Goal: Task Accomplishment & Management: Manage account settings

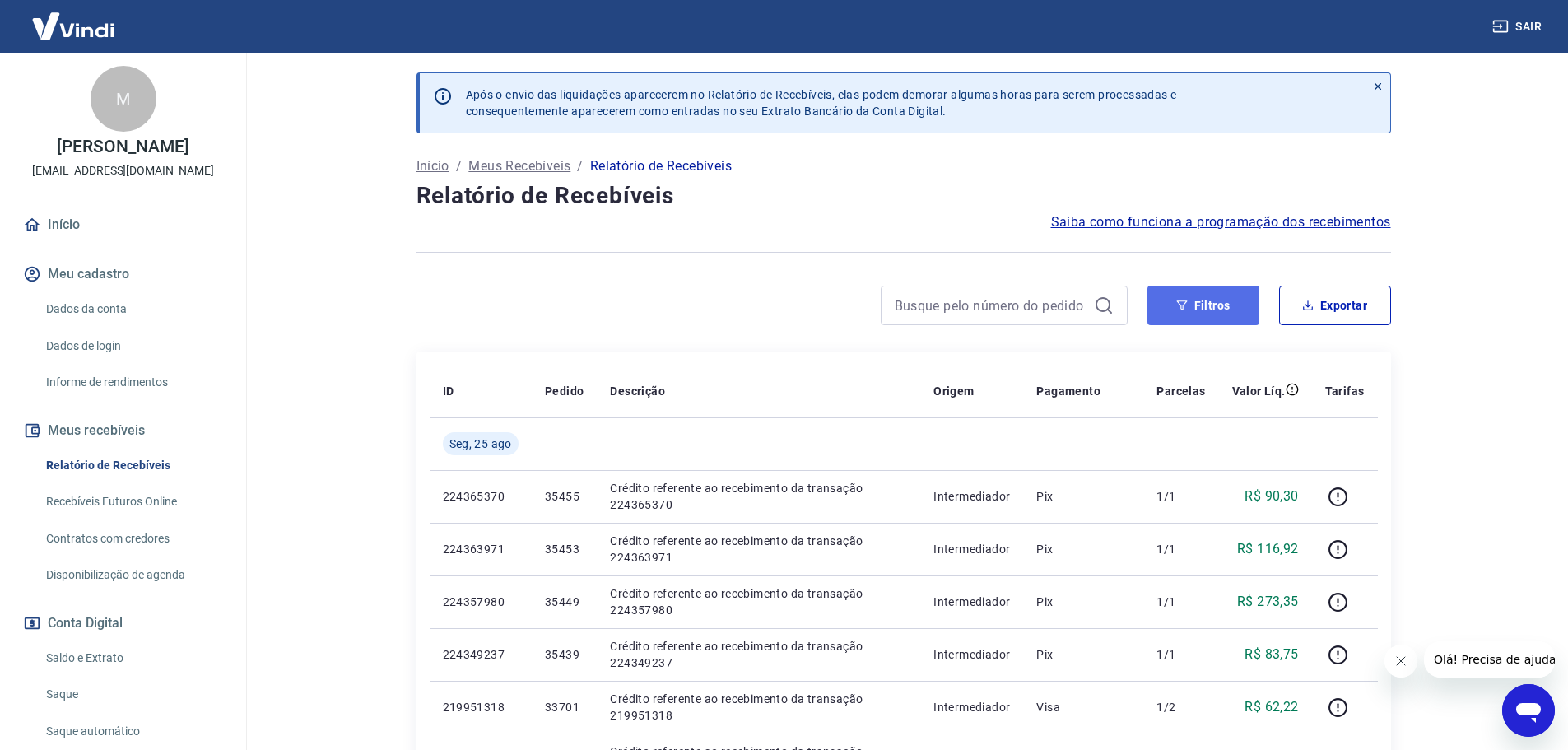
click at [1207, 297] on button "Filtros" at bounding box center [1203, 305] width 112 height 40
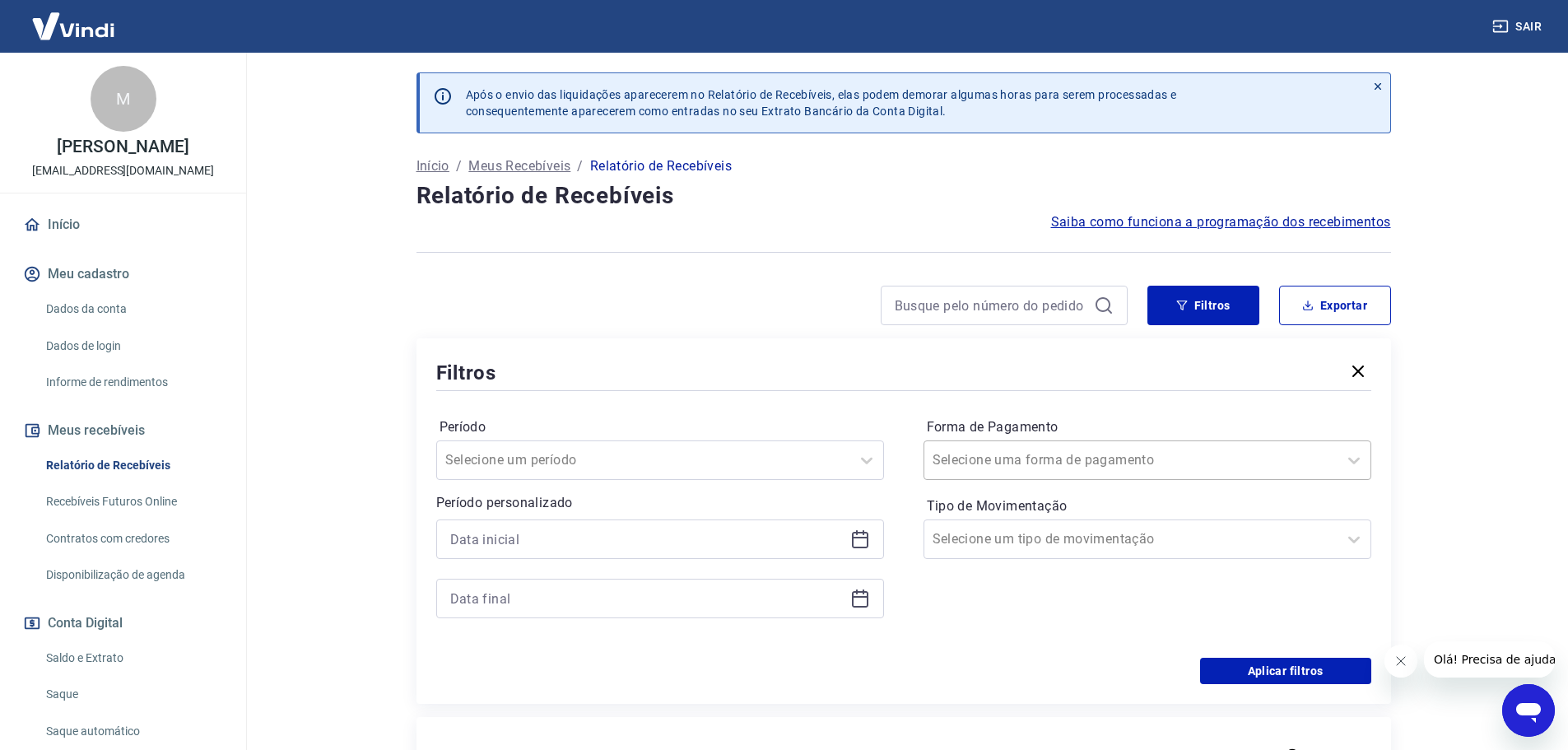
click at [1126, 458] on div at bounding box center [1130, 460] width 397 height 23
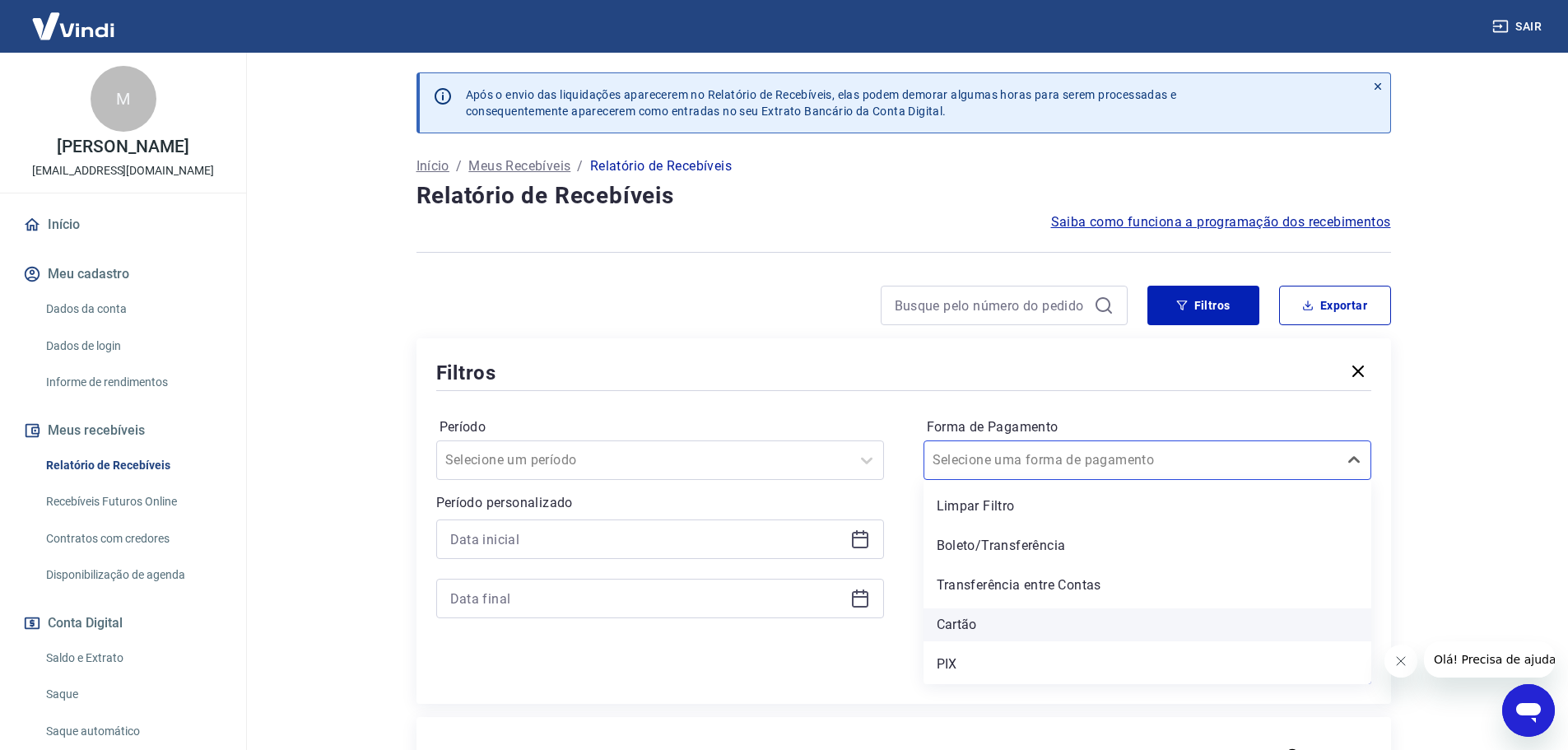
click at [970, 628] on div "Cartão" at bounding box center [1147, 625] width 448 height 33
click at [567, 520] on div at bounding box center [660, 540] width 448 height 40
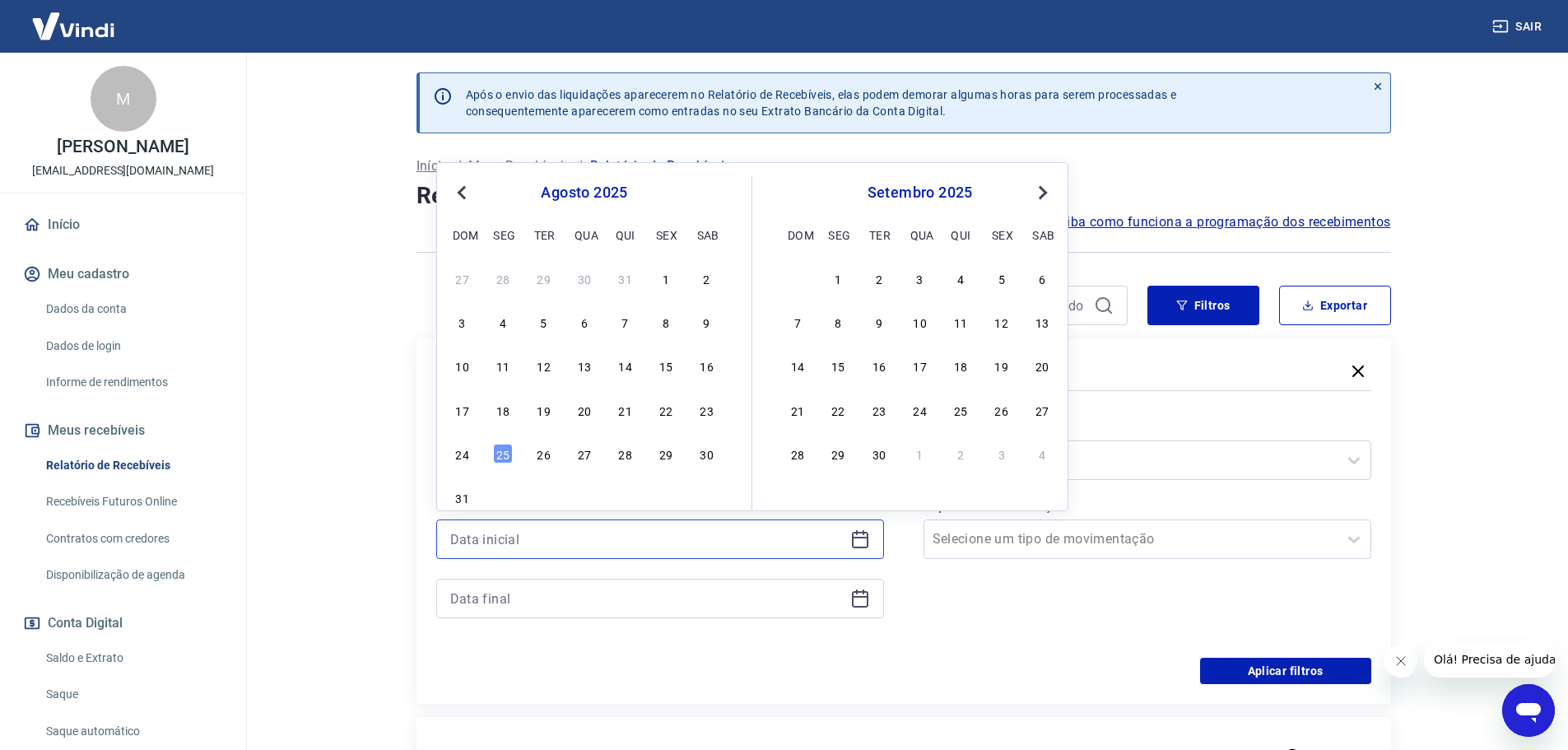
click at [549, 541] on input at bounding box center [647, 540] width 393 height 25
click at [704, 406] on div "23" at bounding box center [707, 410] width 20 height 20
type input "23/08/2025"
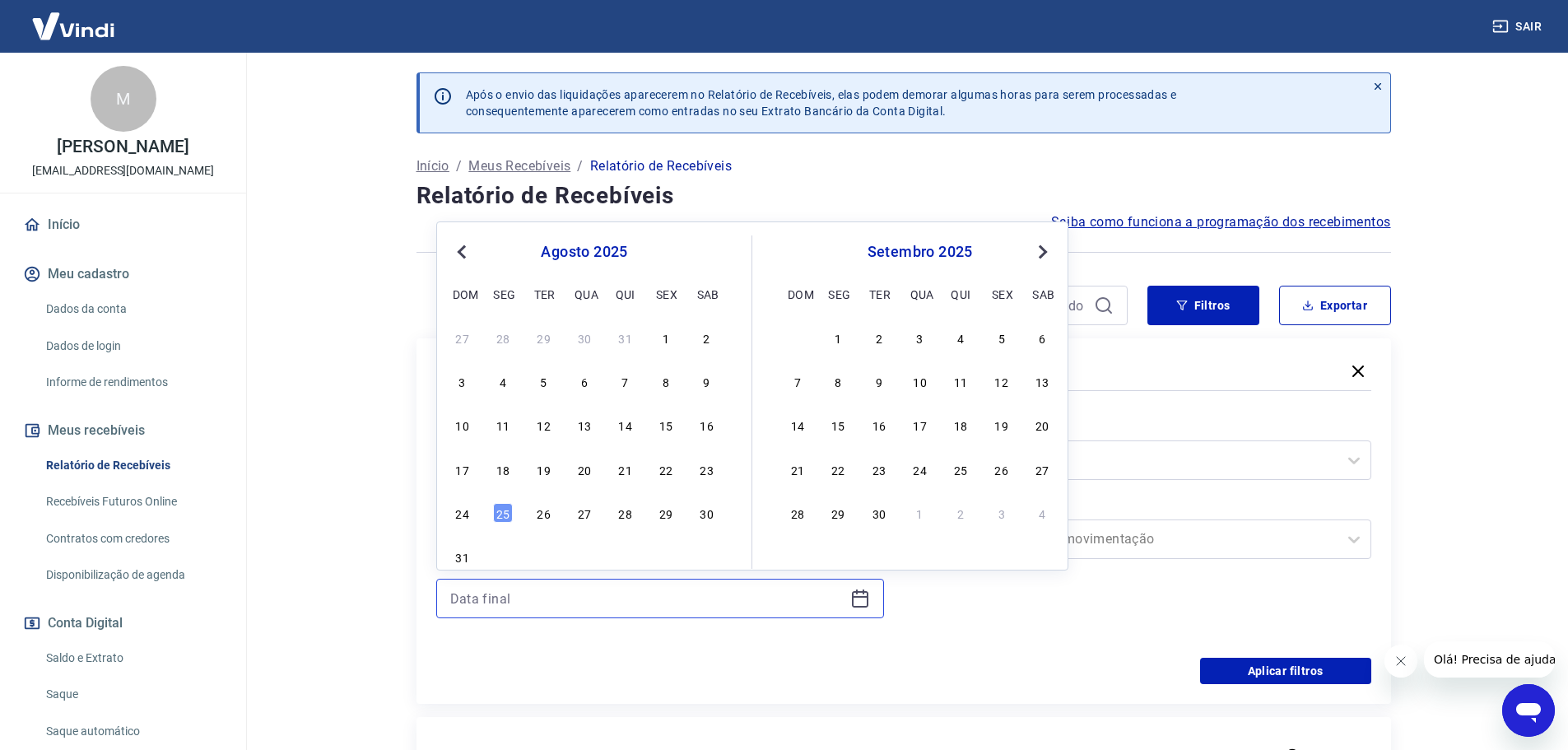
click at [549, 592] on input at bounding box center [647, 598] width 393 height 25
click at [497, 512] on div "25" at bounding box center [503, 513] width 20 height 20
type input "25/08/2025"
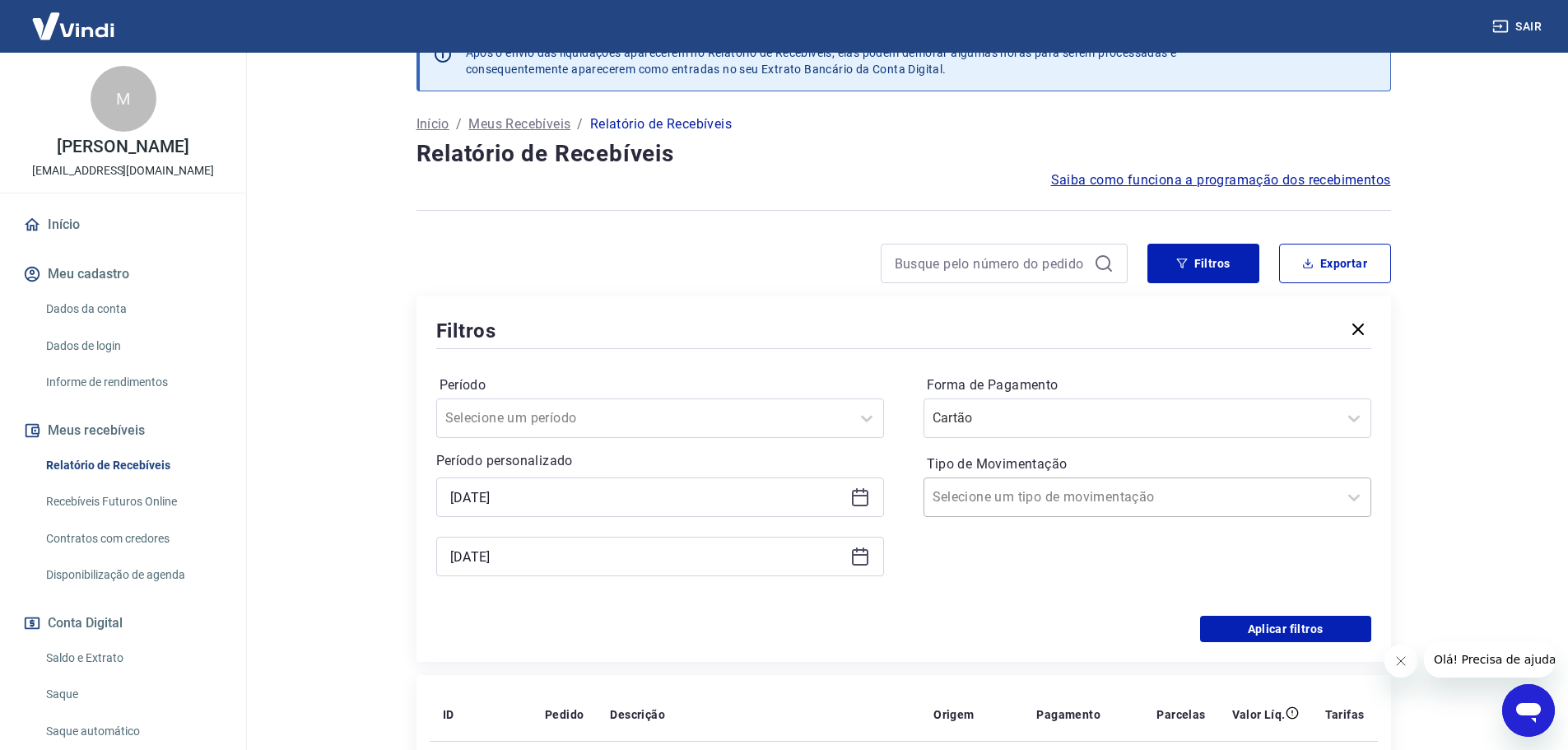
scroll to position [83, 0]
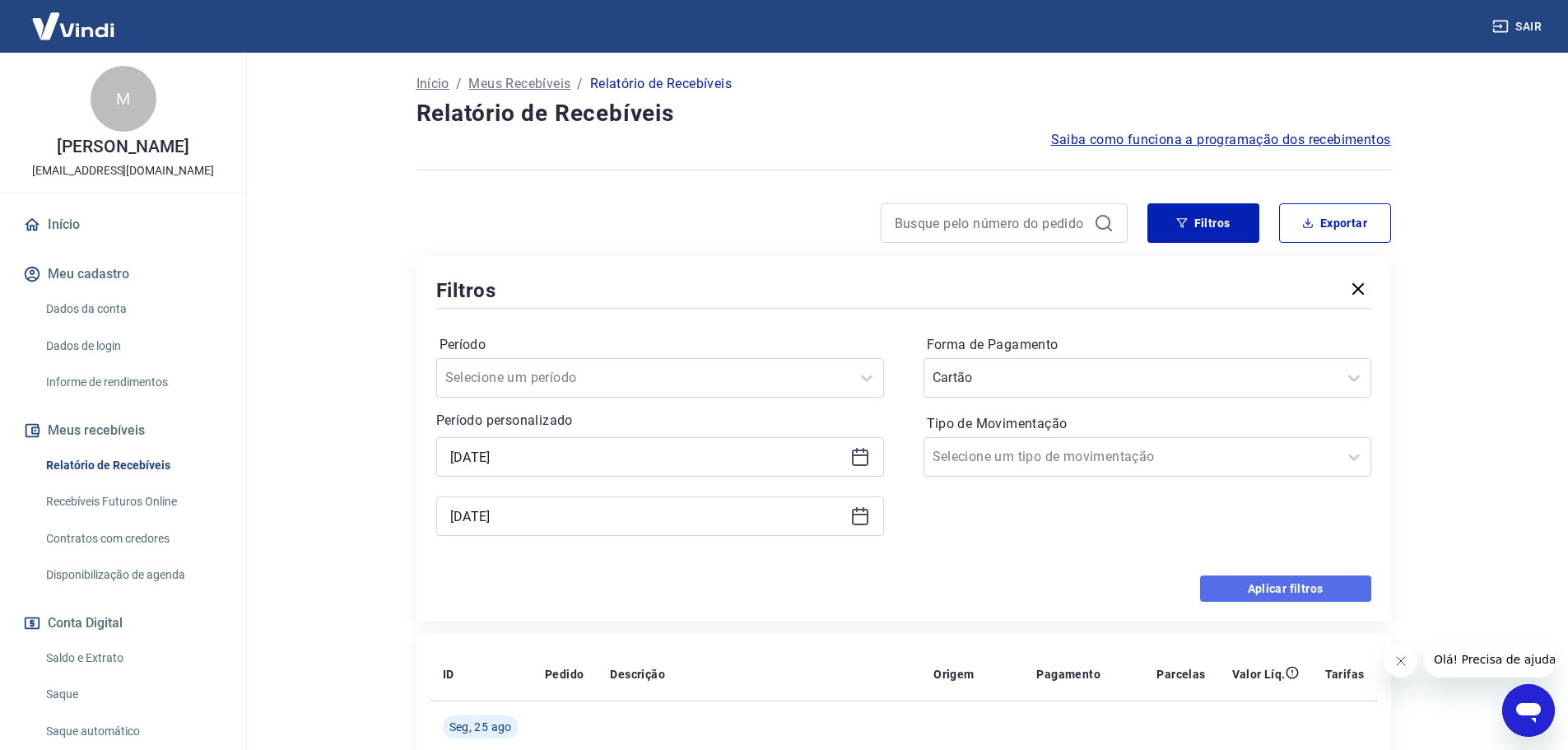
click at [1259, 582] on button "Aplicar filtros" at bounding box center [1286, 588] width 172 height 26
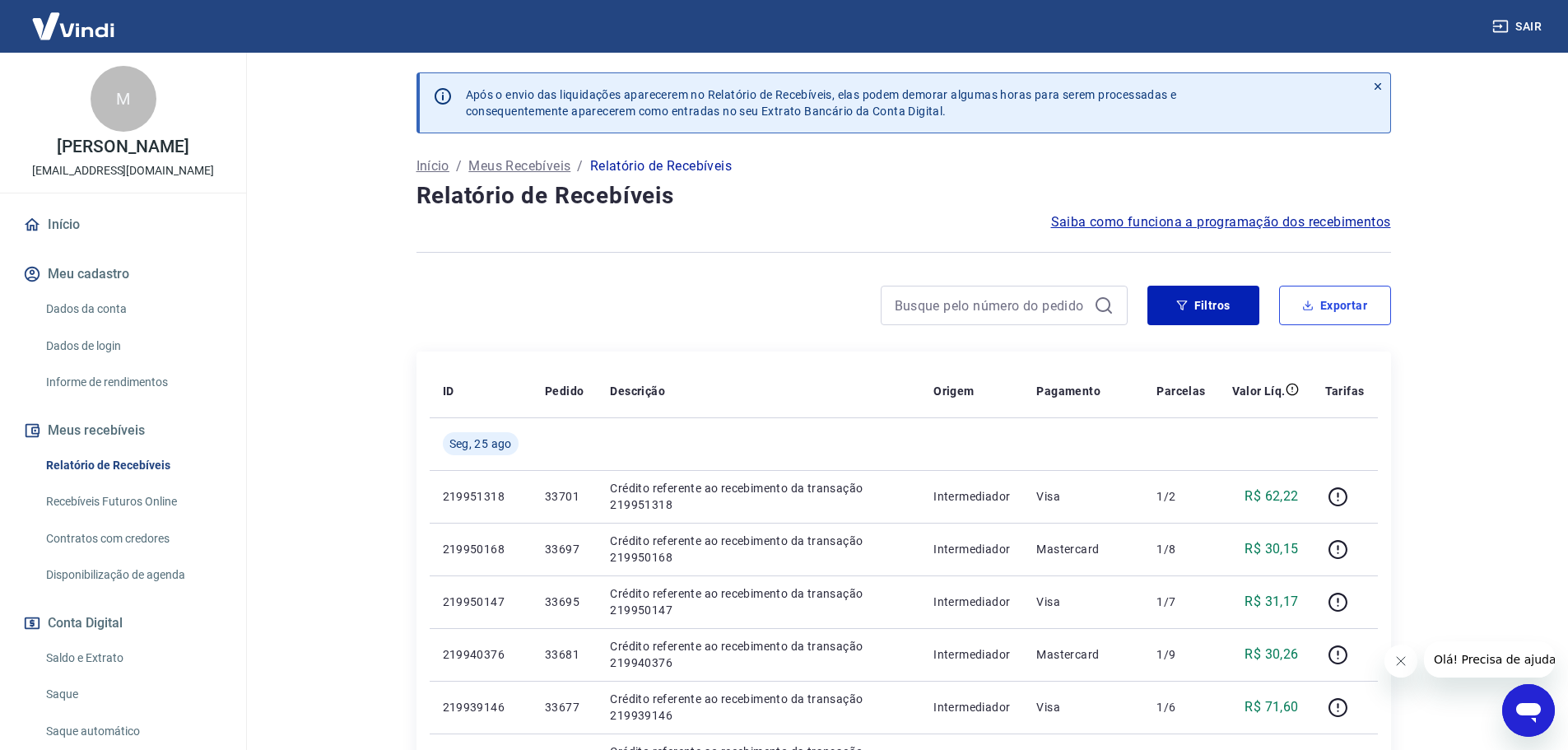
click at [1333, 306] on button "Exportar" at bounding box center [1335, 305] width 112 height 40
type input "23/08/2025"
type input "25/08/2025"
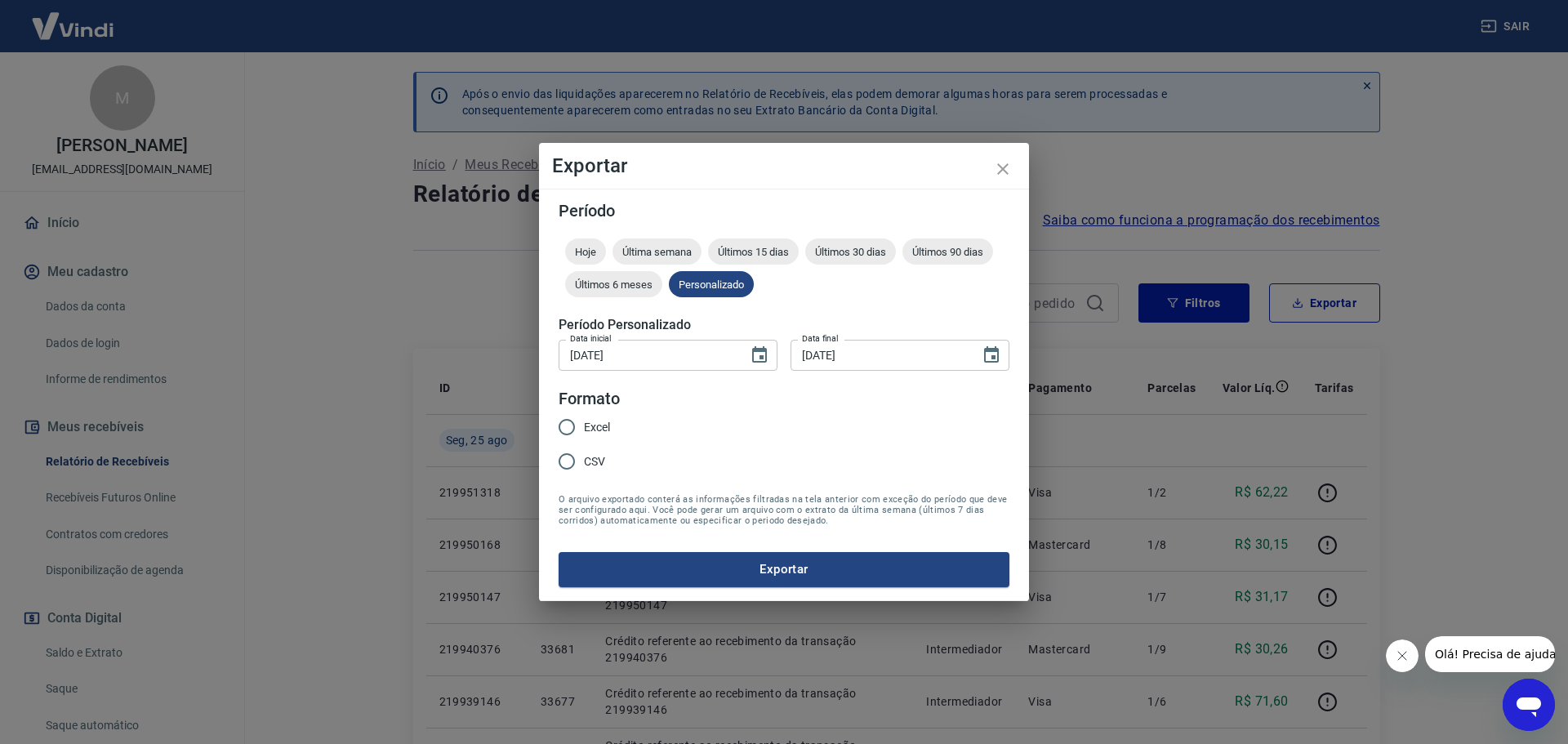
click at [589, 428] on span "Excel" at bounding box center [597, 427] width 26 height 17
click at [583, 428] on input "Excel" at bounding box center [567, 427] width 34 height 34
radio input "true"
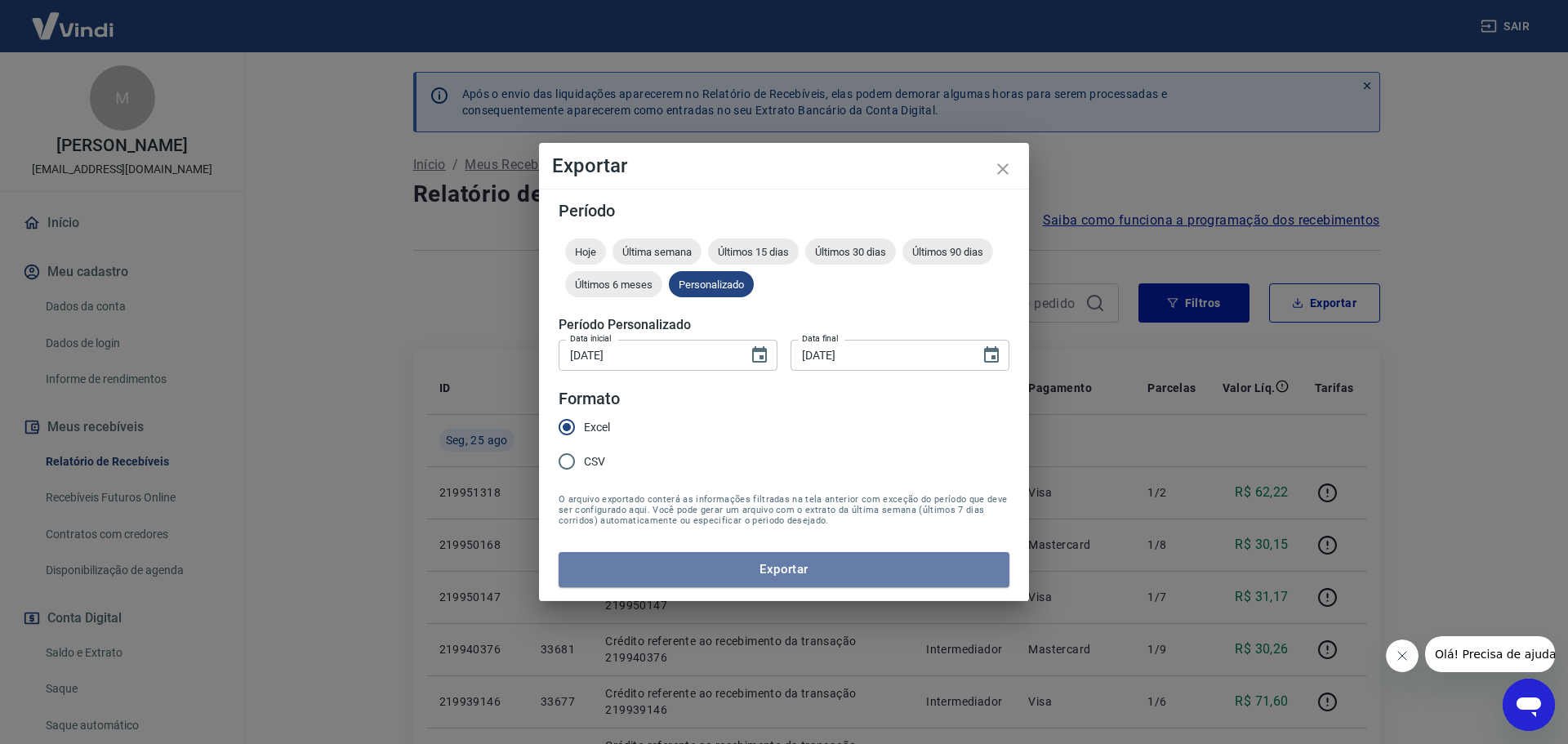
click at [777, 570] on button "Exportar" at bounding box center [783, 569] width 451 height 34
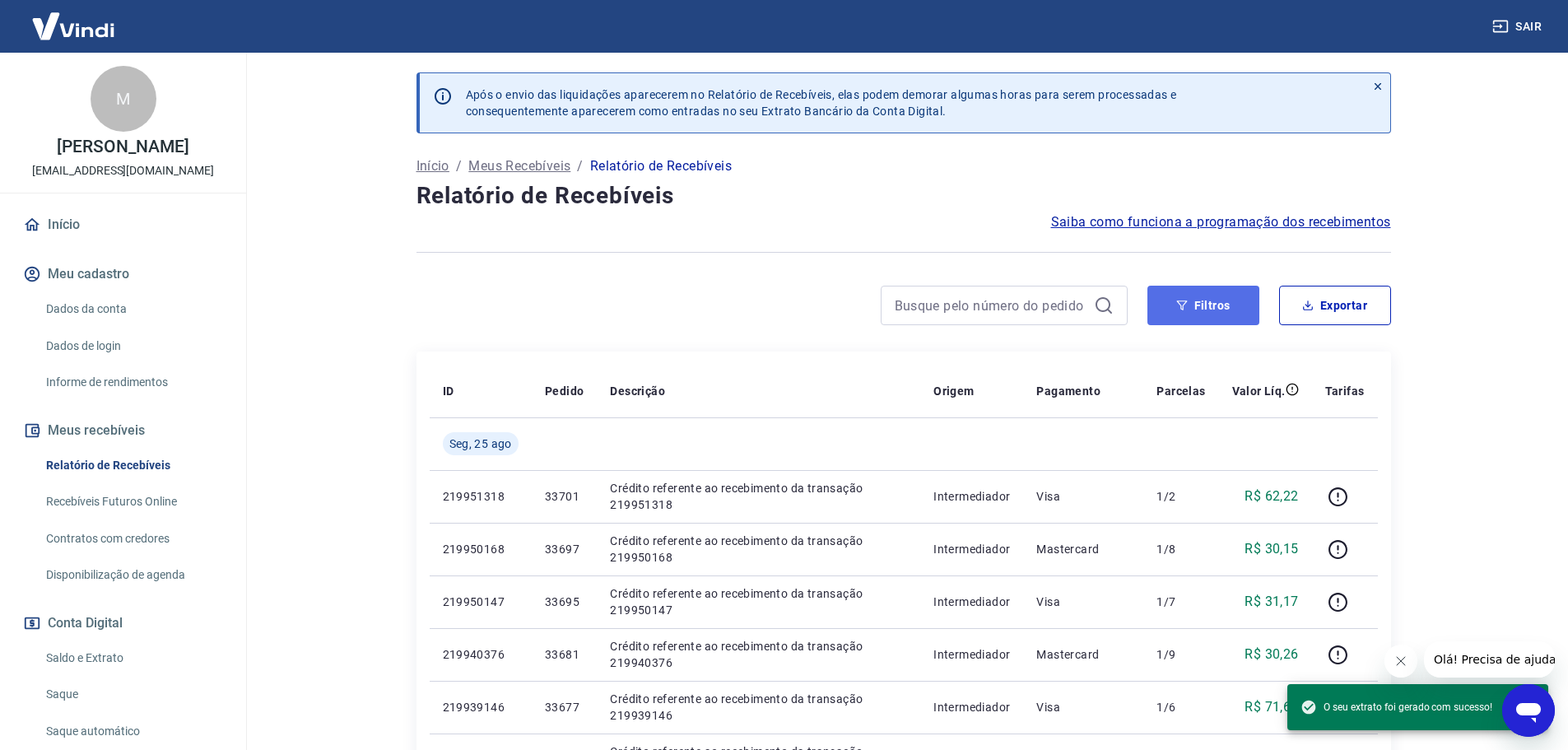
click at [1212, 286] on button "Filtros" at bounding box center [1203, 305] width 112 height 40
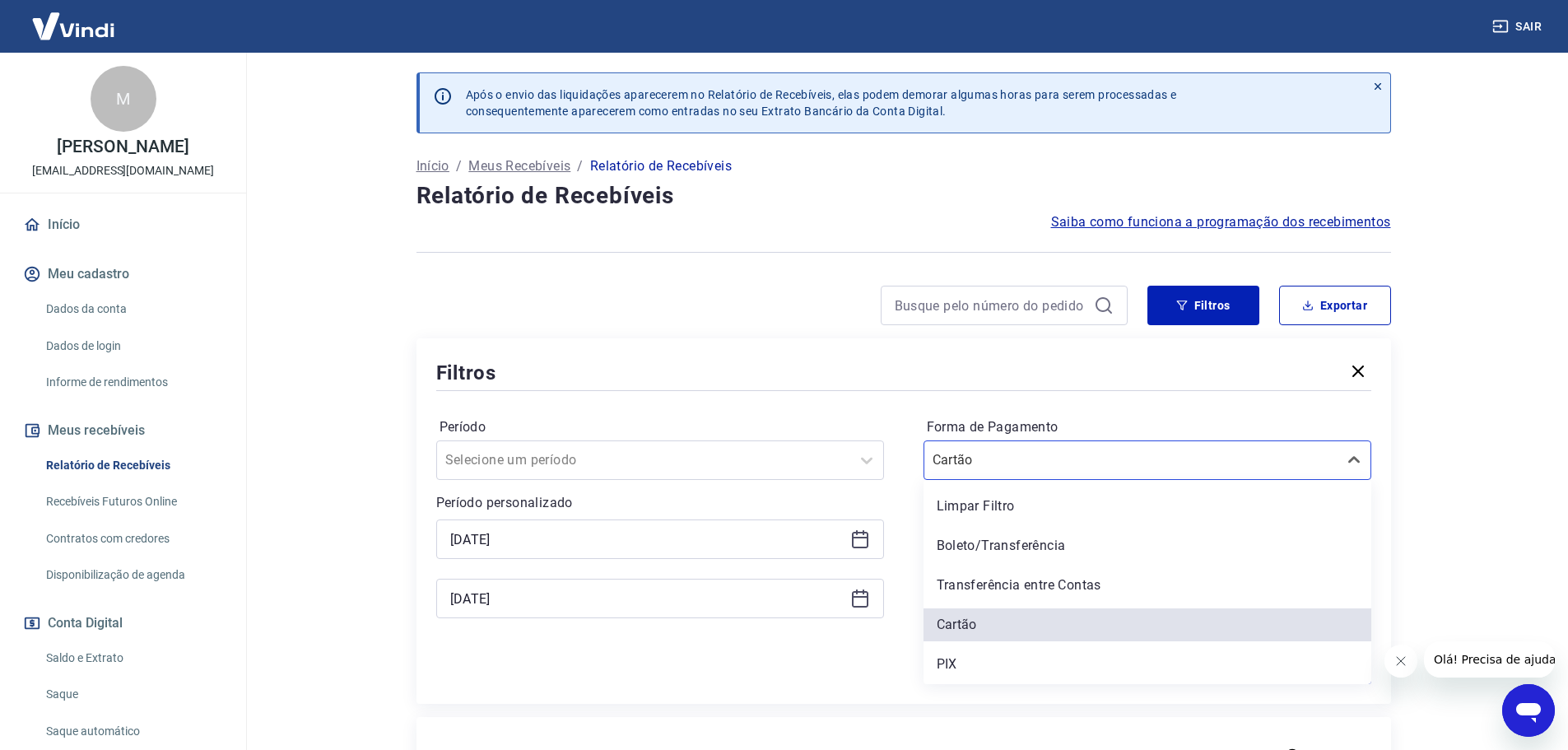
drag, startPoint x: 1034, startPoint y: 464, endPoint x: 960, endPoint y: 525, distance: 95.9
click at [1030, 465] on input "Forma de Pagamento" at bounding box center [1015, 460] width 167 height 20
click at [944, 651] on div "PIX" at bounding box center [1147, 664] width 448 height 33
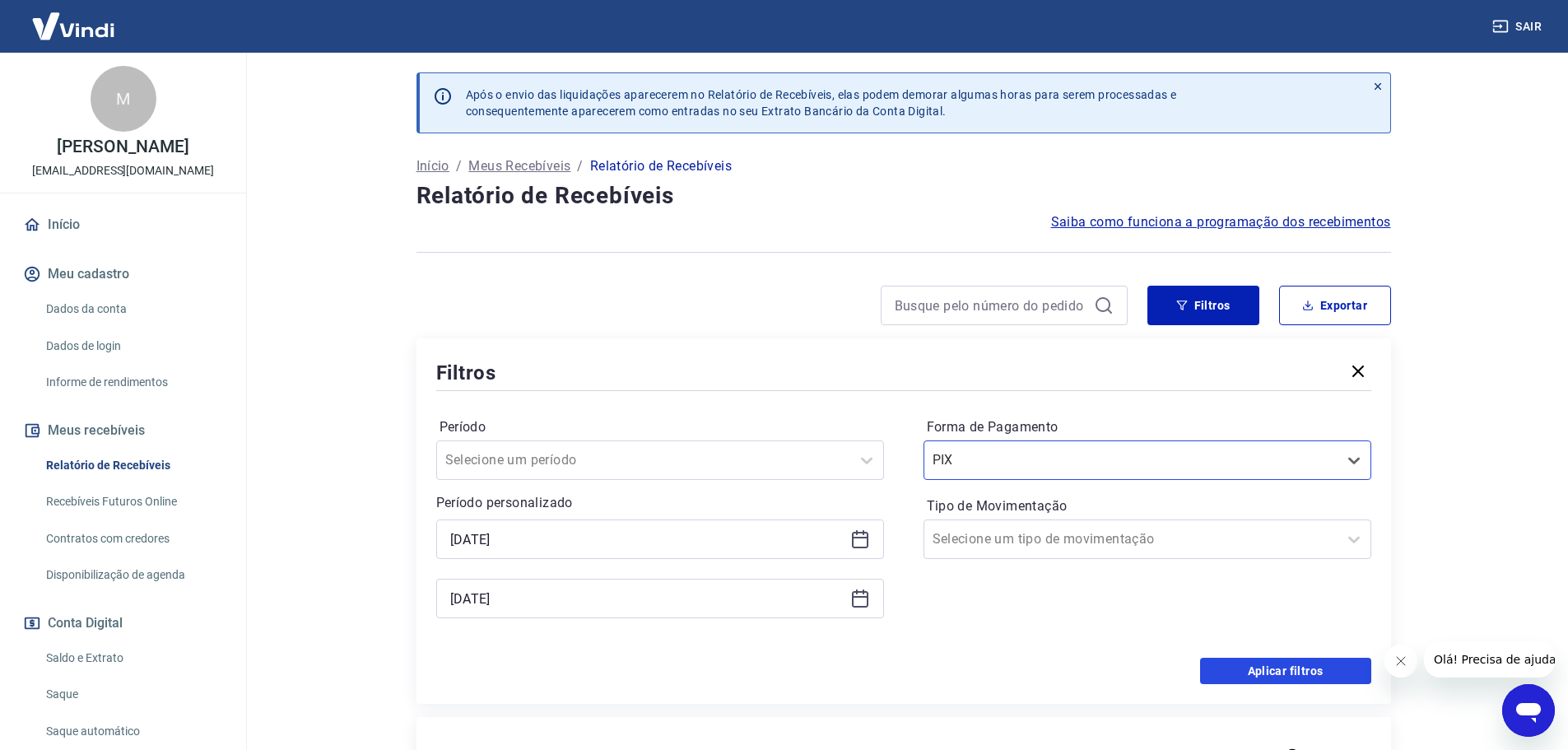
drag, startPoint x: 1298, startPoint y: 660, endPoint x: 1275, endPoint y: 291, distance: 369.7
click at [1298, 659] on button "Aplicar filtros" at bounding box center [1286, 671] width 172 height 26
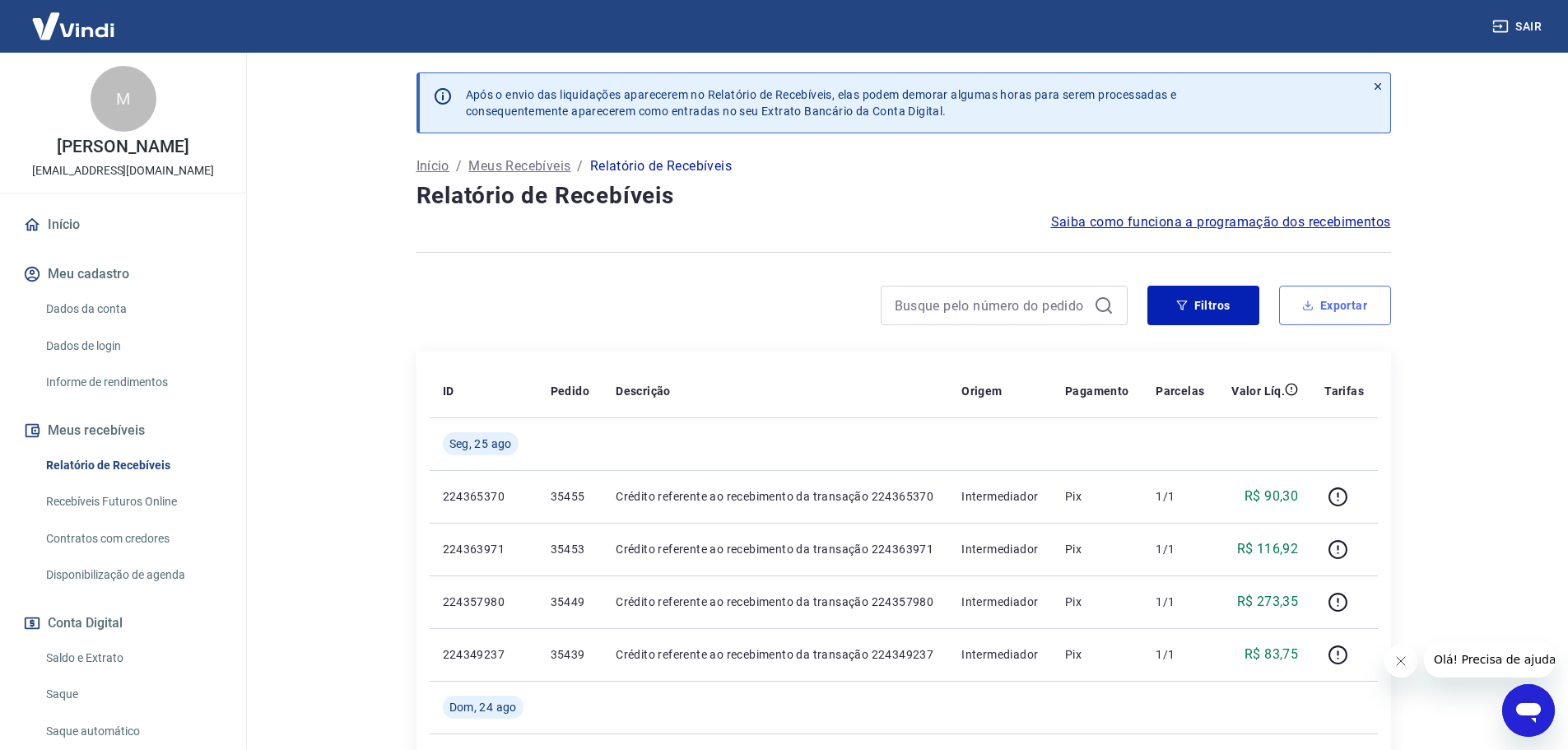
click at [1317, 304] on button "Exportar" at bounding box center [1335, 305] width 112 height 40
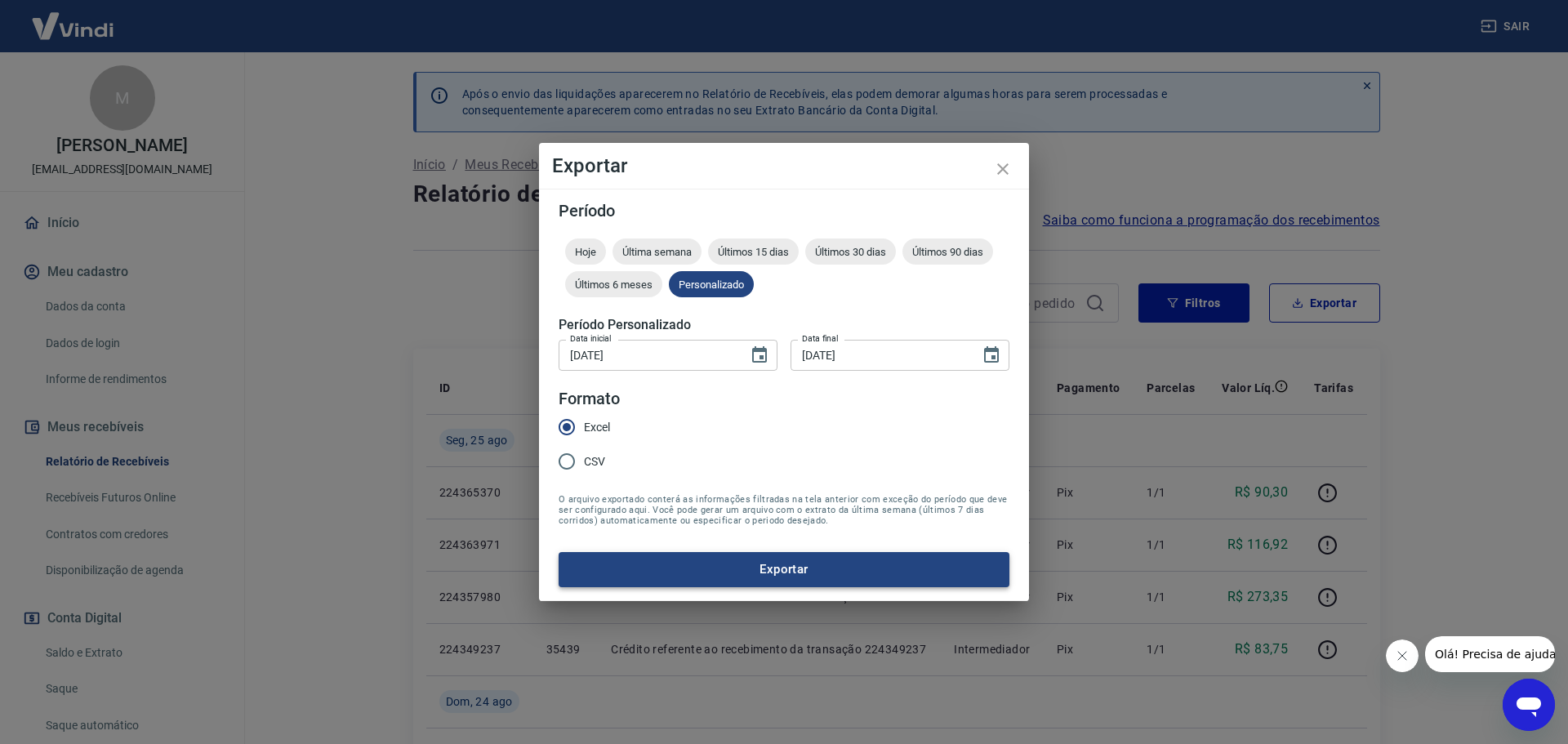
click at [678, 570] on button "Exportar" at bounding box center [783, 569] width 451 height 34
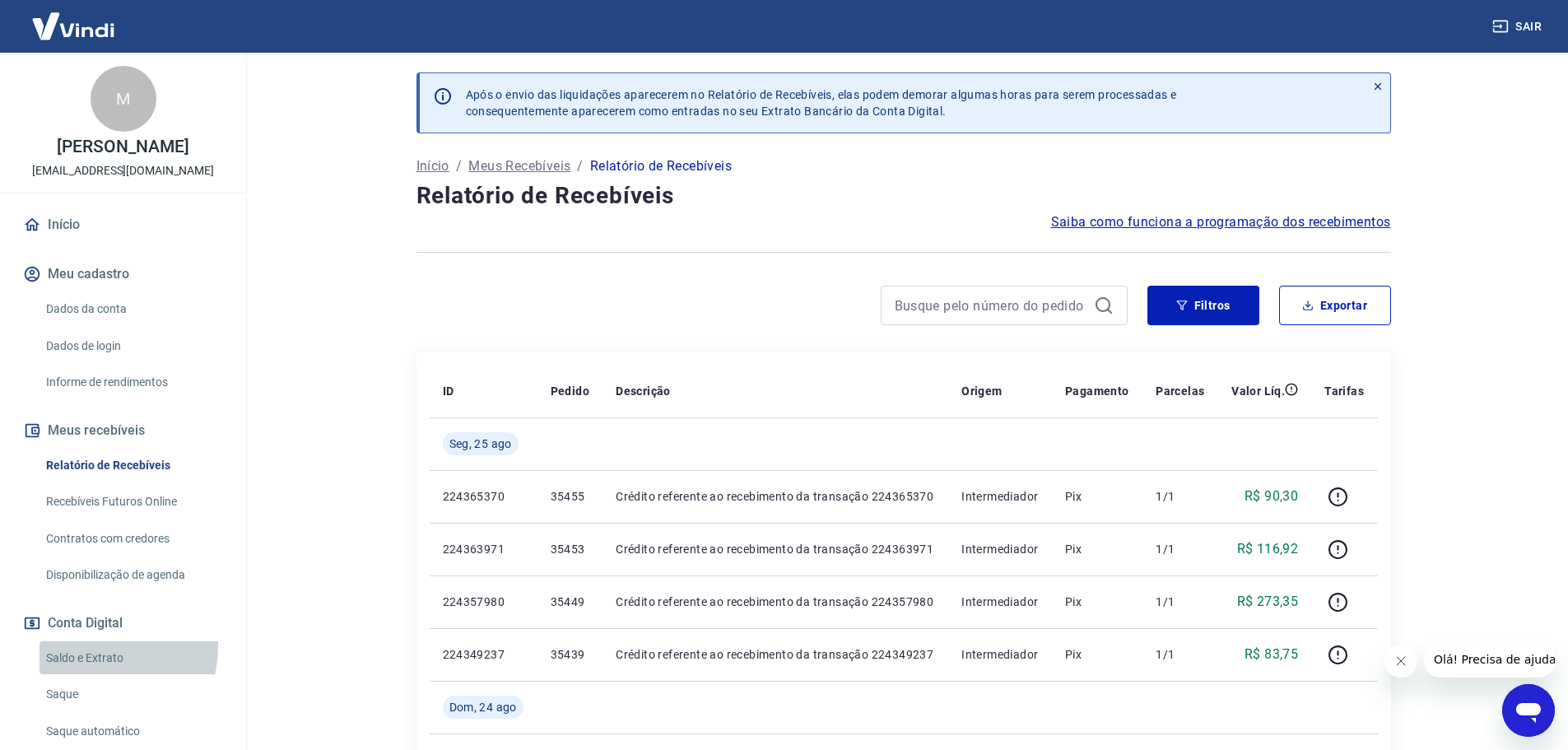
click at [84, 645] on link "Saldo e Extrato" at bounding box center [133, 658] width 186 height 34
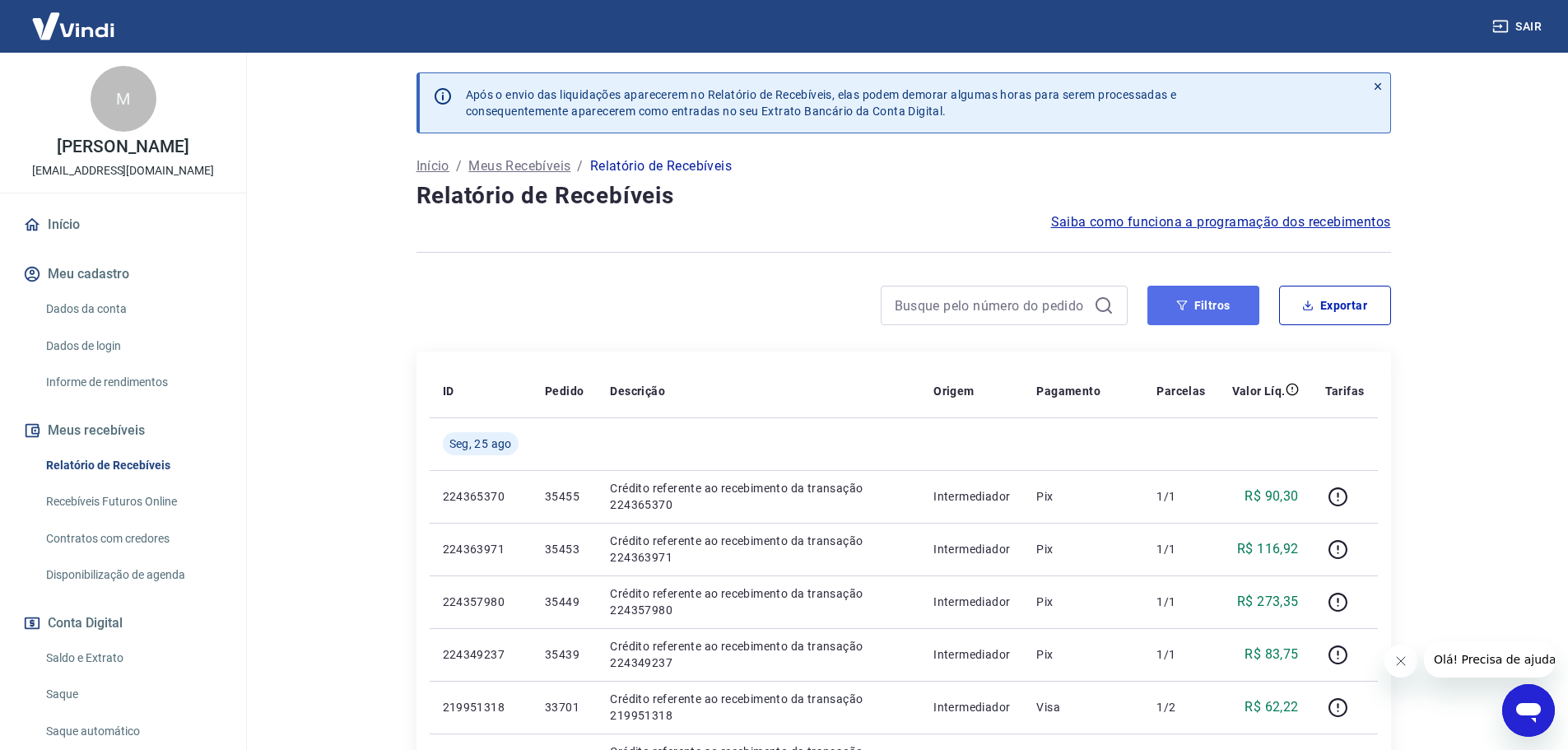
click at [1186, 309] on icon "button" at bounding box center [1182, 305] width 12 height 12
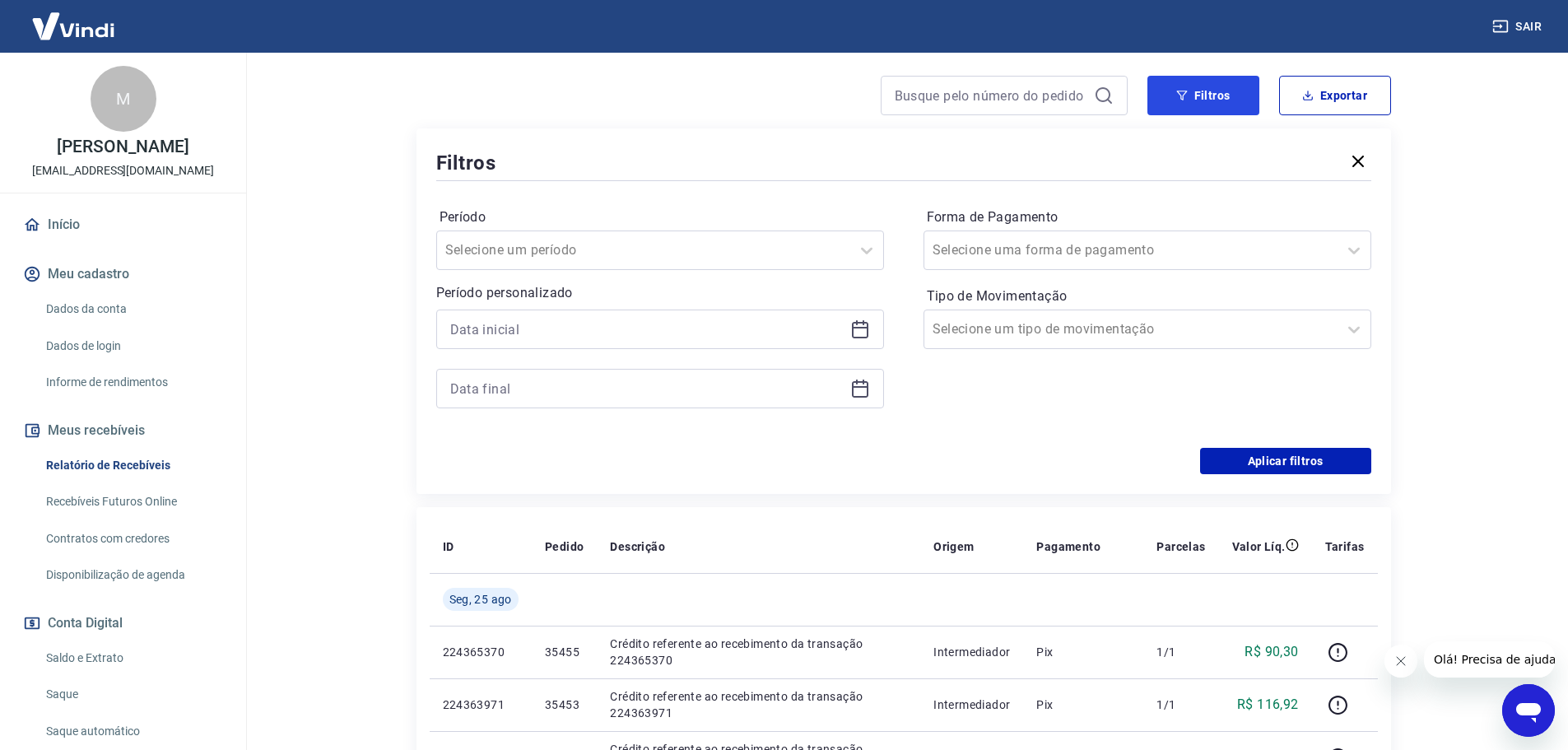
scroll to position [247, 0]
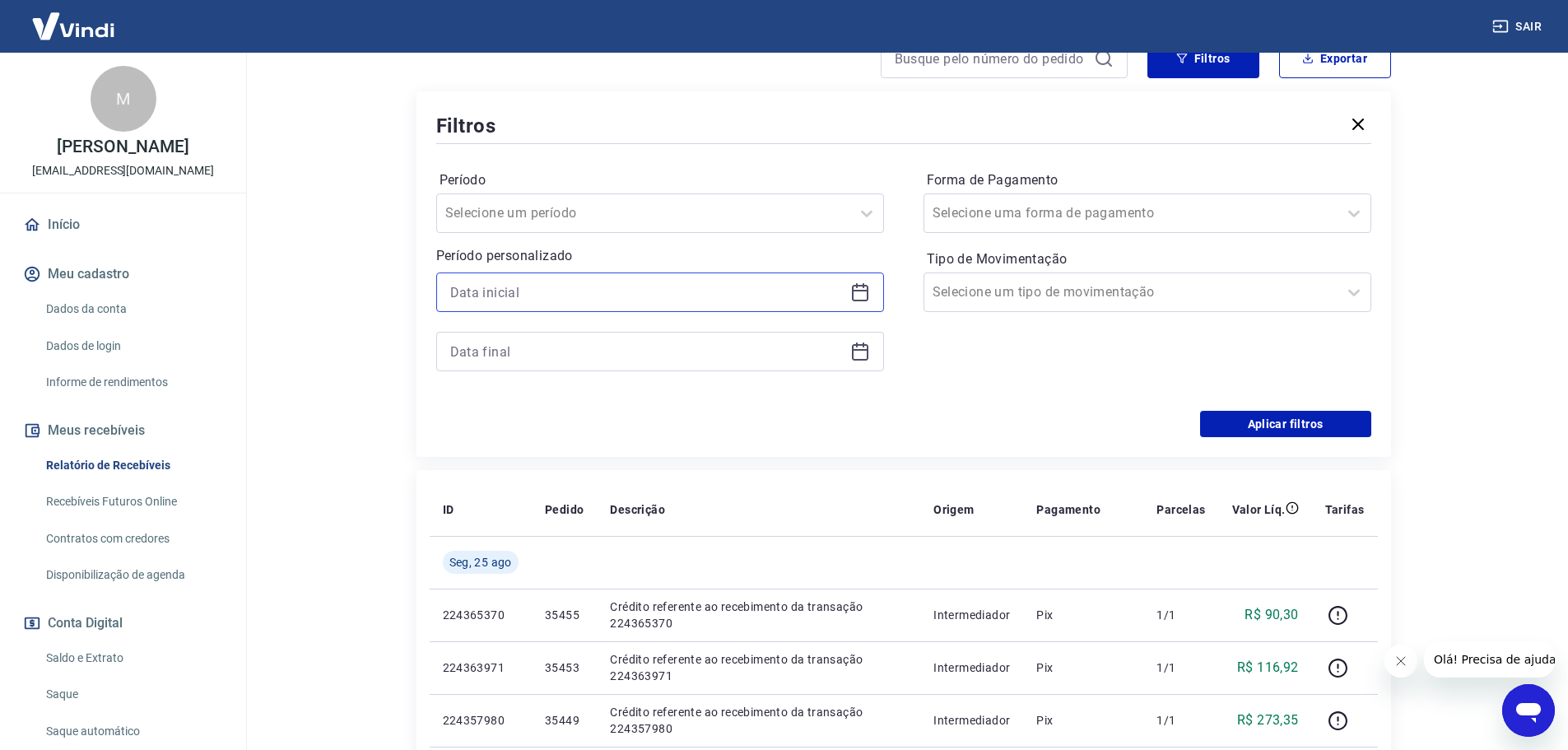
click at [553, 295] on input at bounding box center [647, 292] width 393 height 25
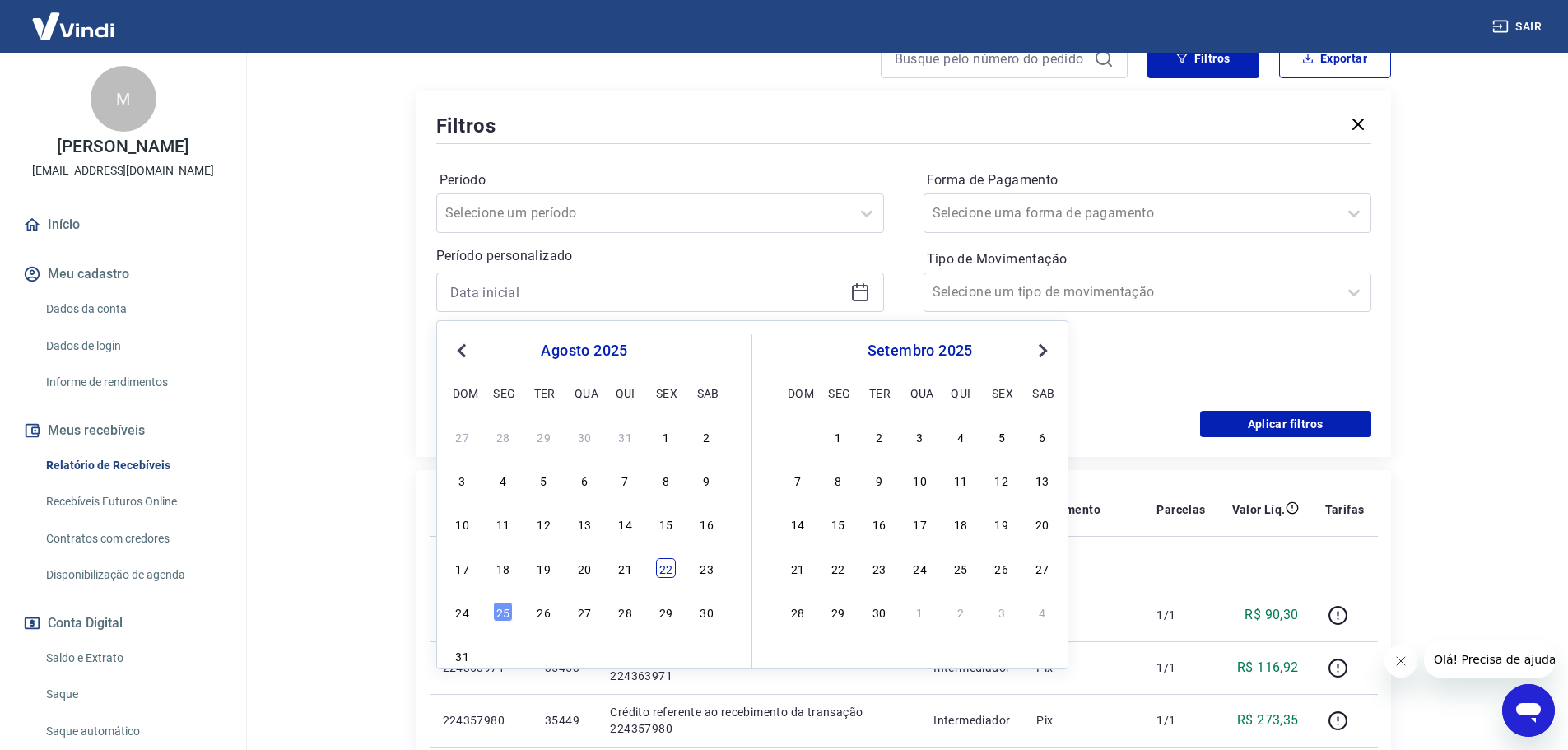
click at [665, 566] on div "22" at bounding box center [666, 568] width 20 height 20
type input "22/08/2025"
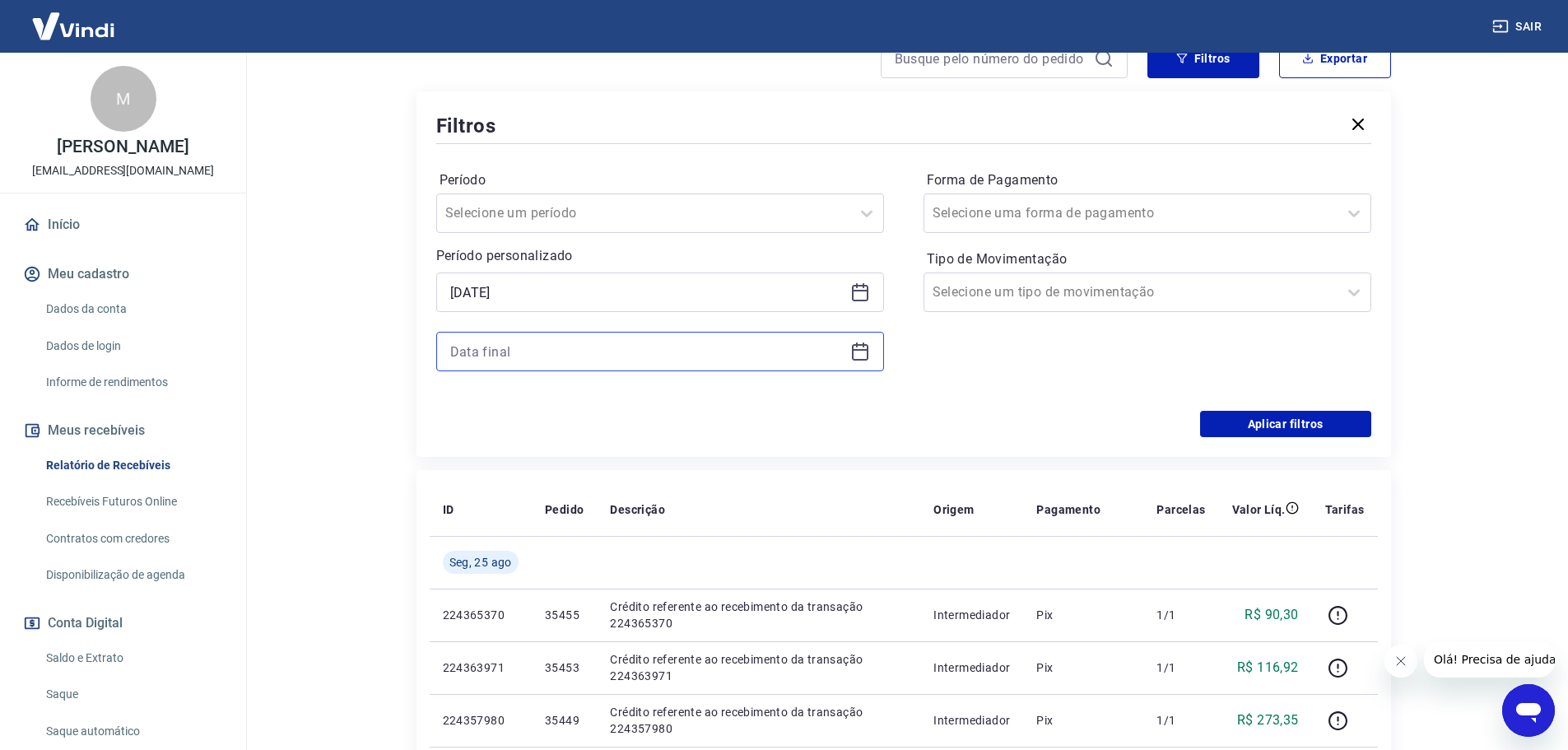
click at [553, 352] on input at bounding box center [647, 351] width 393 height 25
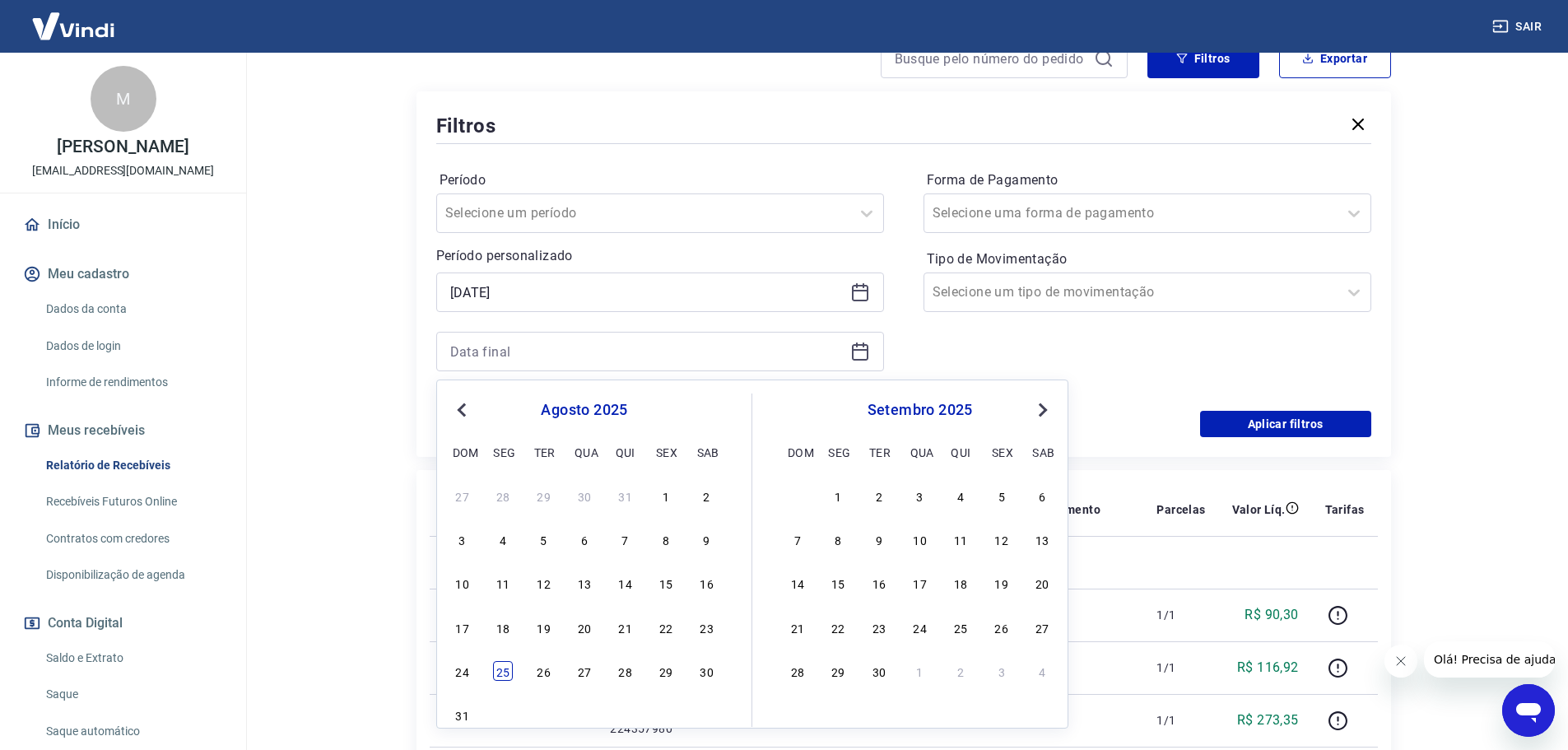
drag, startPoint x: 497, startPoint y: 683, endPoint x: 502, endPoint y: 677, distance: 7.8
click at [501, 678] on div "27 28 29 30 31 1 2 3 4 5 6 7 8 9 10 11 12 13 14 15 16 17 18 19 20 21 22 23 24 2…" at bounding box center [584, 605] width 268 height 243
click at [502, 667] on div "25" at bounding box center [503, 671] width 20 height 20
type input "25/08/2025"
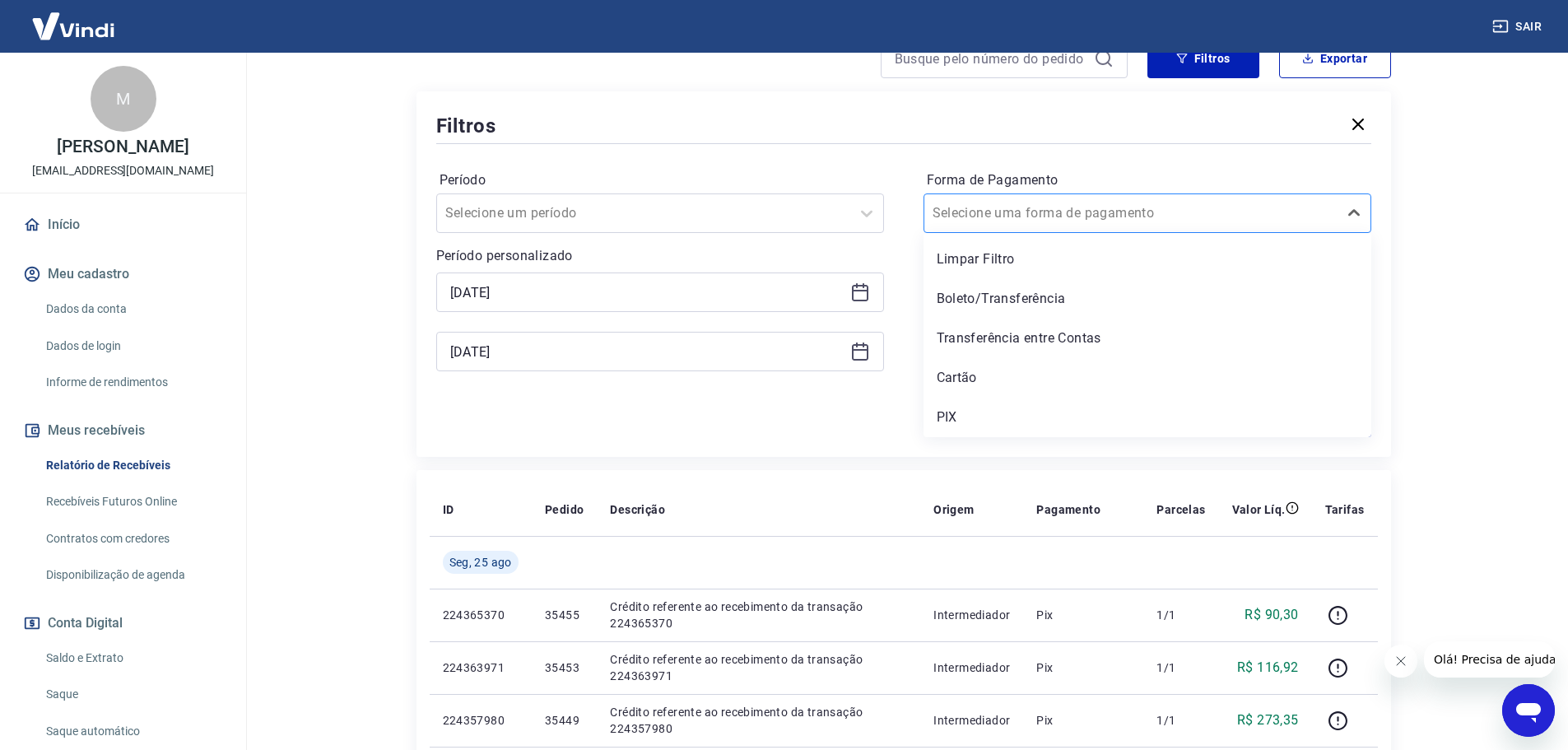
click at [1085, 213] on div at bounding box center [1130, 213] width 397 height 23
click at [956, 418] on div "PIX" at bounding box center [1147, 417] width 448 height 33
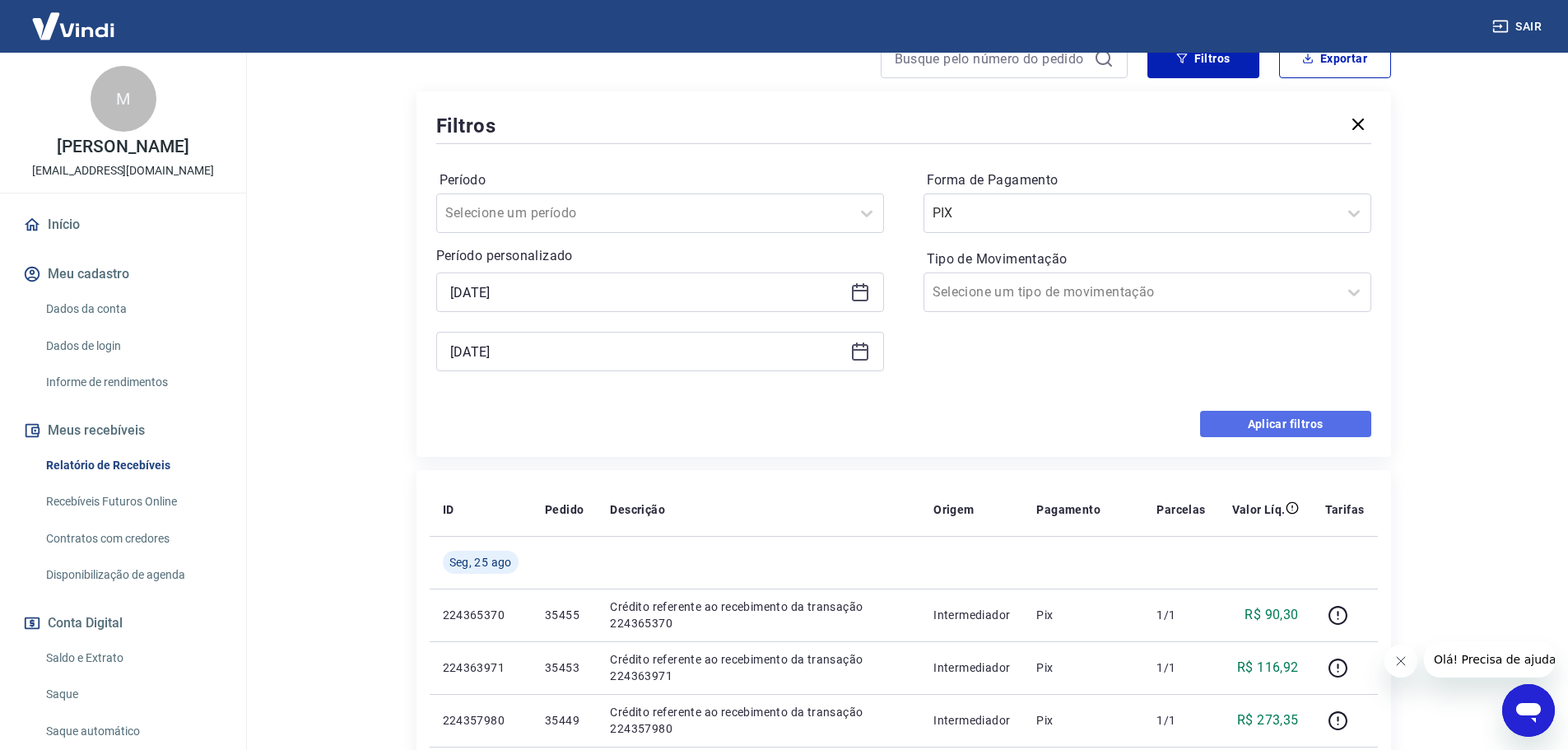
click at [1288, 434] on button "Aplicar filtros" at bounding box center [1286, 424] width 172 height 26
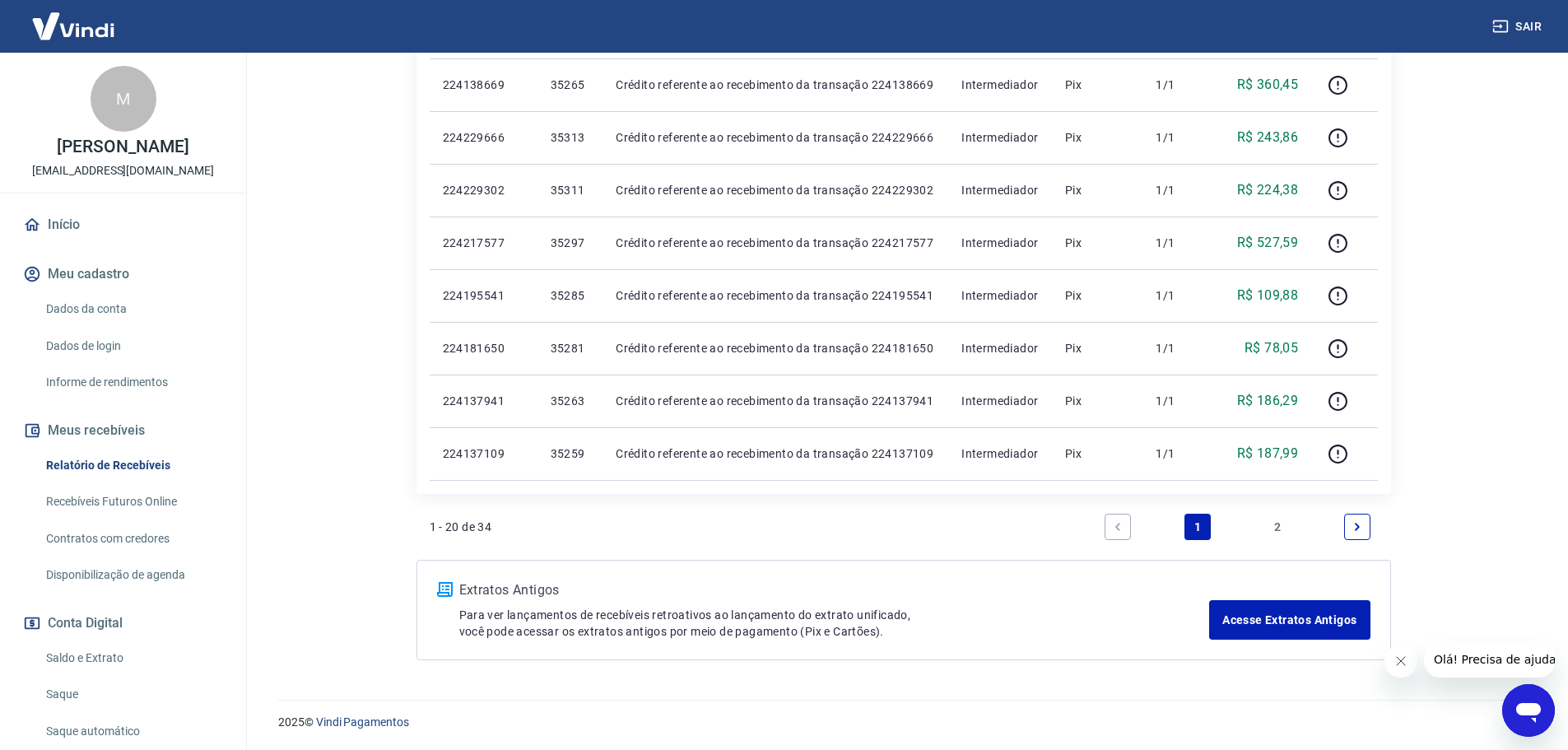
scroll to position [1150, 0]
click at [1272, 519] on link "2" at bounding box center [1278, 526] width 26 height 26
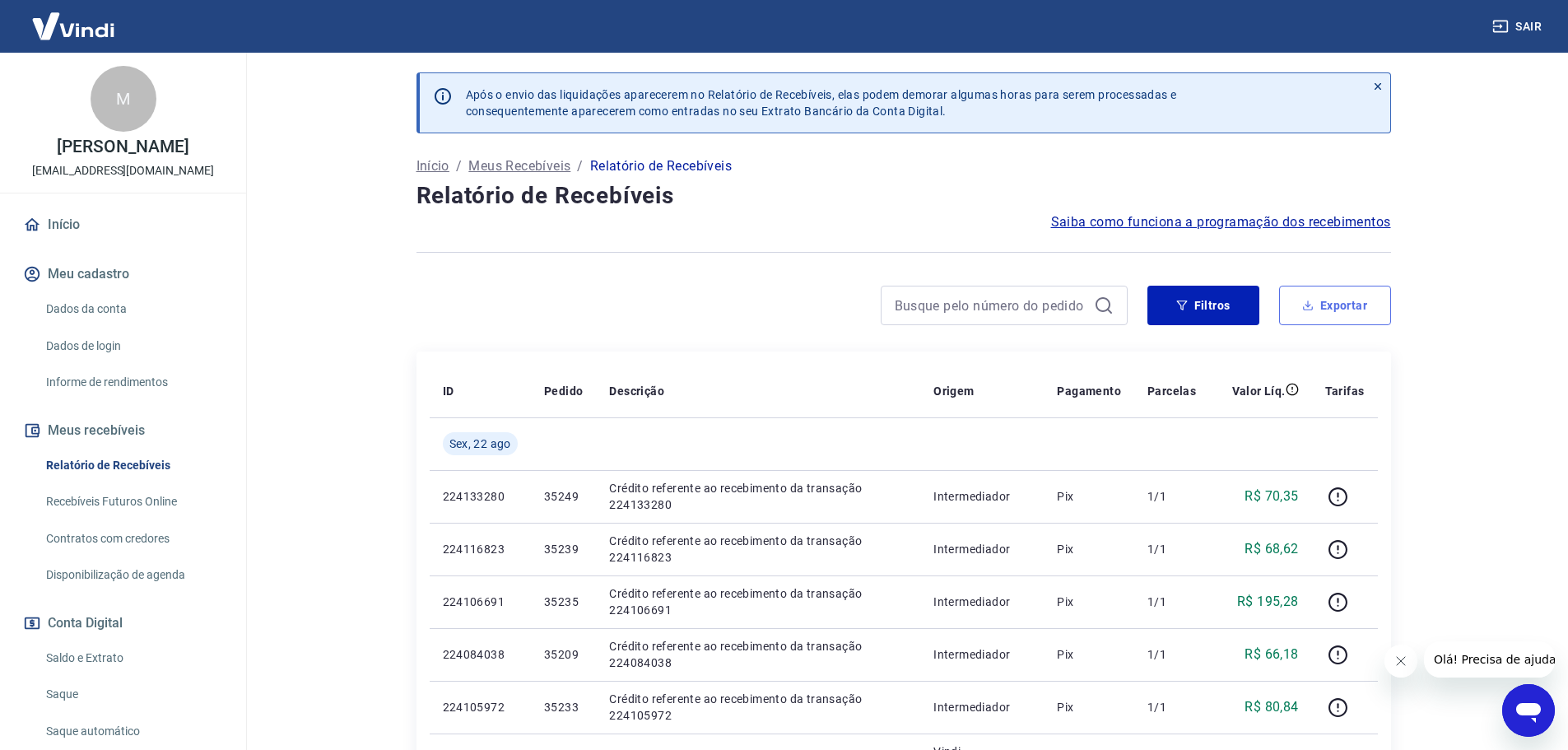
click at [1309, 305] on icon "button" at bounding box center [1307, 305] width 12 height 12
type input "22/08/2025"
type input "25/08/2025"
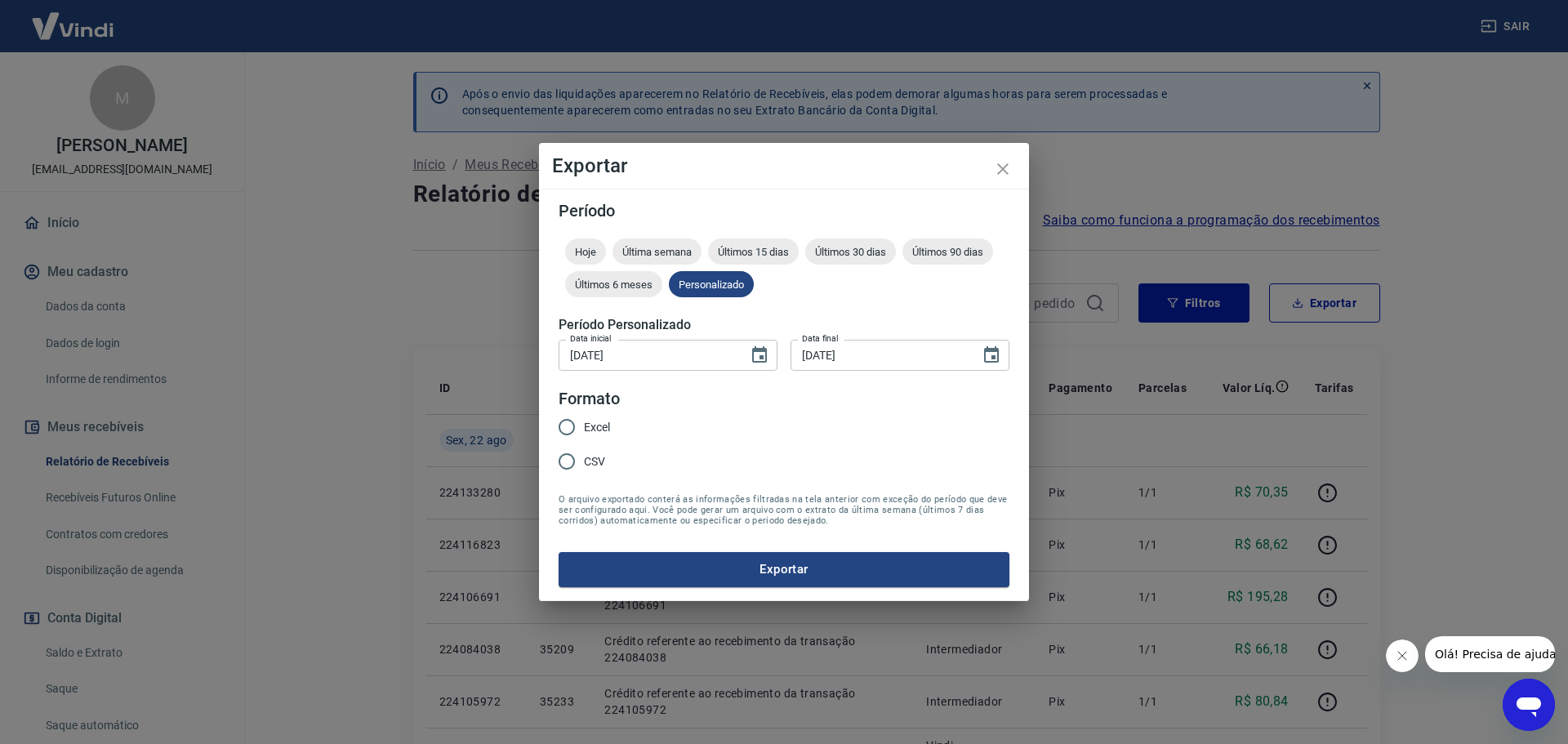
click at [579, 426] on input "Excel" at bounding box center [567, 427] width 34 height 34
radio input "true"
click at [604, 563] on button "Exportar" at bounding box center [783, 569] width 451 height 34
